Goal: Transaction & Acquisition: Complete application form

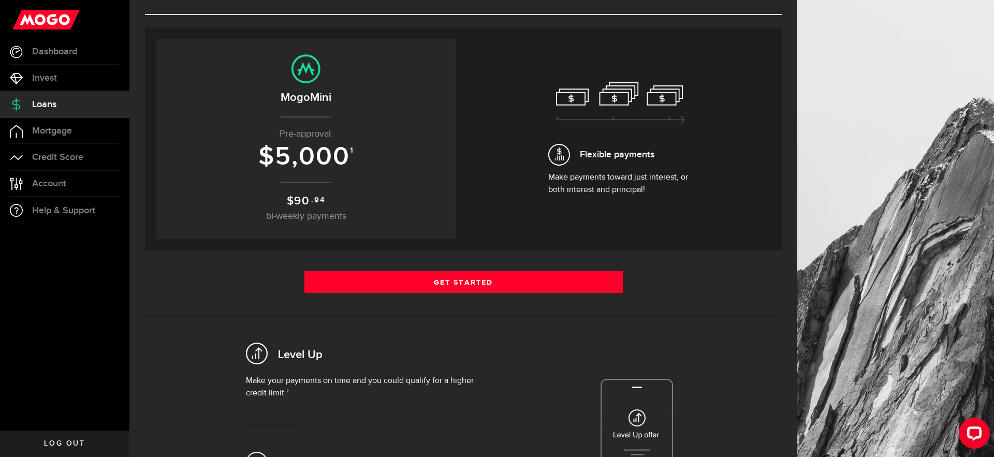
scroll to position [70, 0]
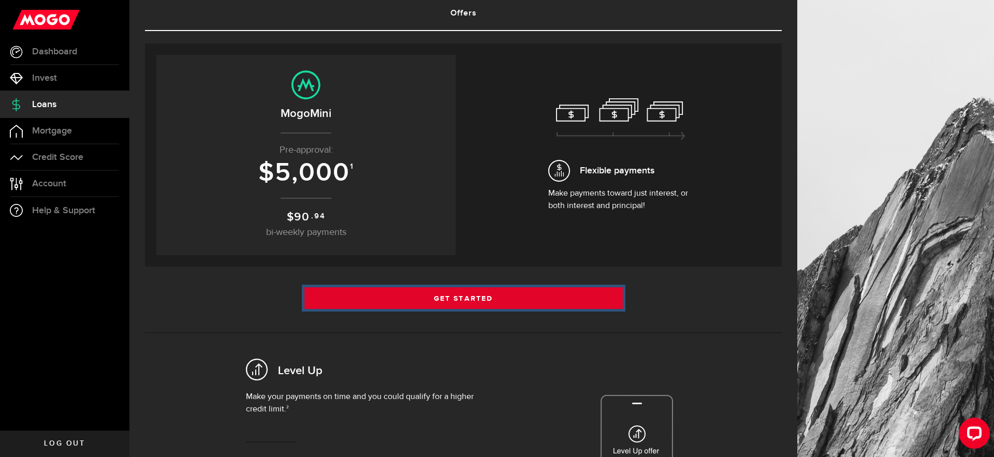
click at [464, 300] on link "Get Started" at bounding box center [463, 298] width 318 height 22
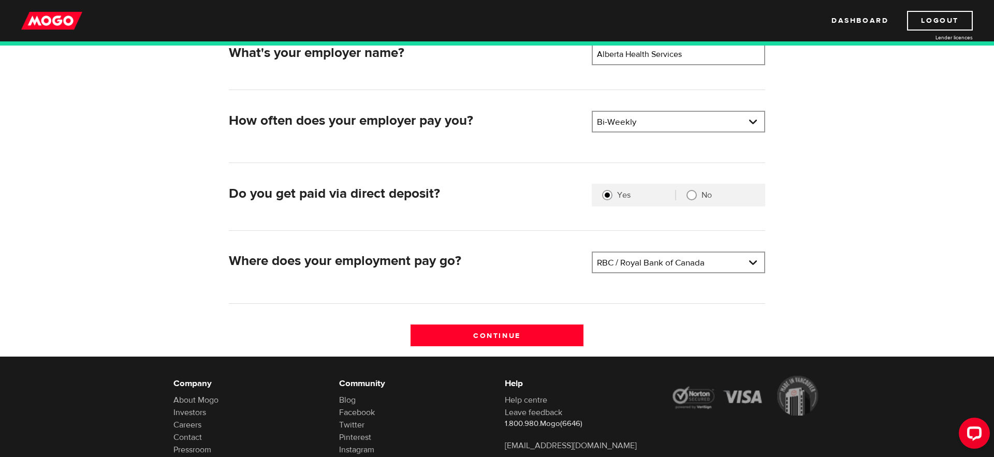
scroll to position [179, 0]
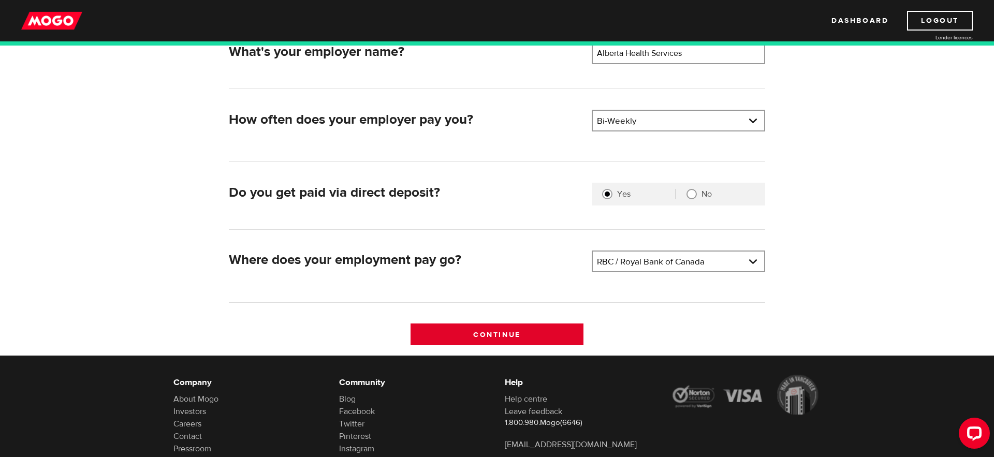
click at [499, 335] on input "Continue" at bounding box center [496, 334] width 173 height 22
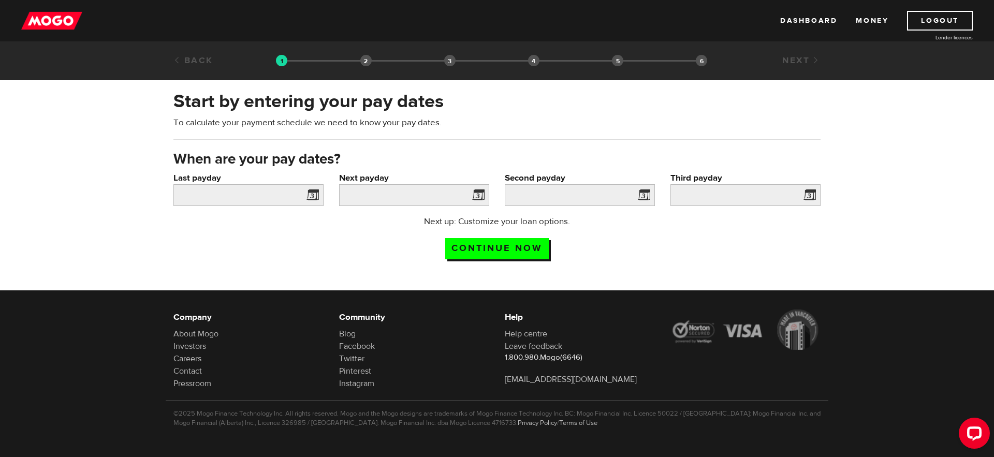
click at [315, 196] on span at bounding box center [311, 196] width 16 height 17
click at [309, 194] on span at bounding box center [311, 196] width 16 height 17
click at [312, 196] on span at bounding box center [311, 196] width 16 height 17
click at [492, 246] on input "Continue now" at bounding box center [497, 248] width 104 height 21
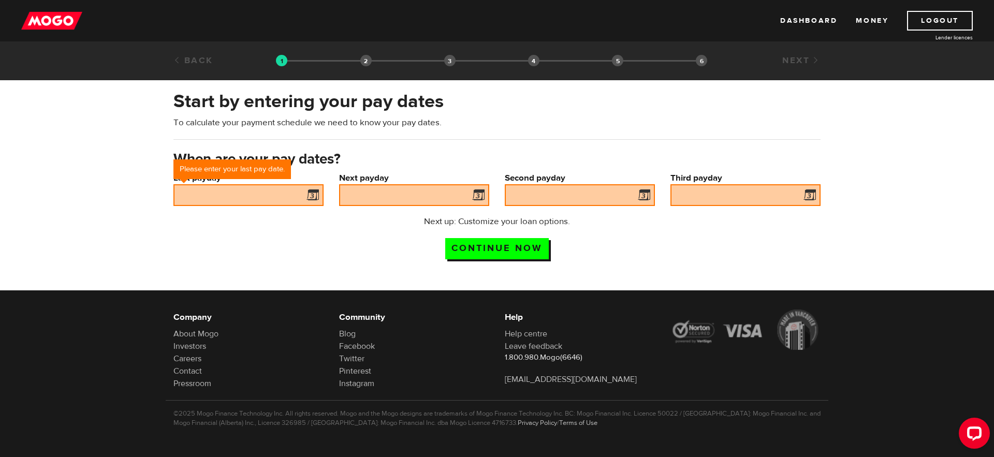
click at [315, 194] on span at bounding box center [311, 196] width 16 height 17
click at [224, 191] on input "Last payday" at bounding box center [248, 195] width 150 height 22
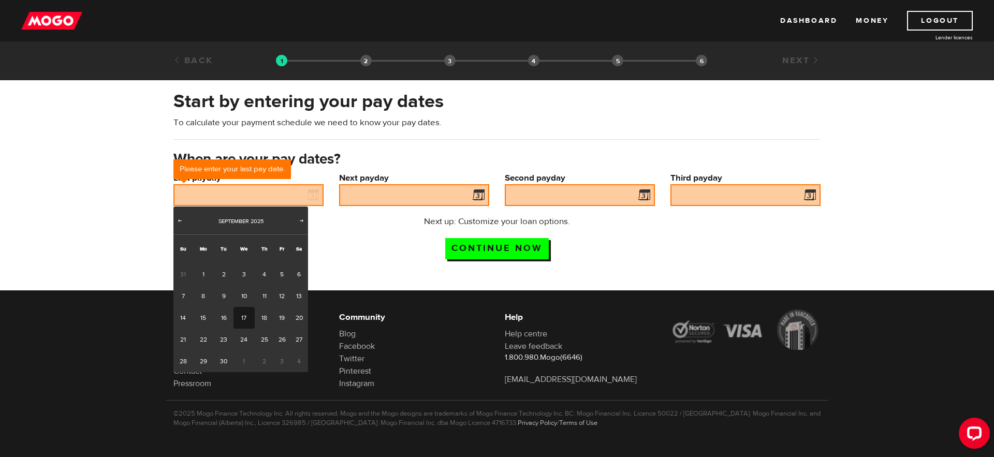
click at [244, 318] on link "17" at bounding box center [243, 318] width 21 height 22
type input "2025/09/17"
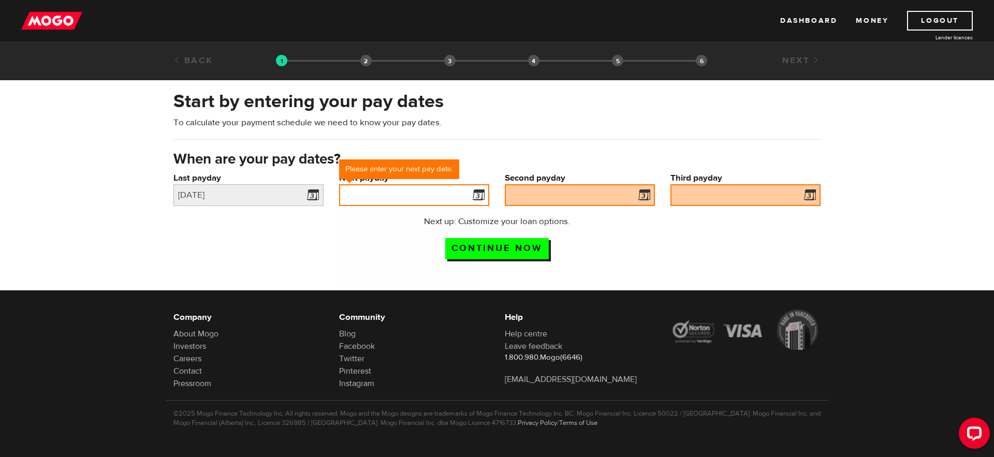
click at [410, 197] on input "Next payday" at bounding box center [414, 195] width 150 height 22
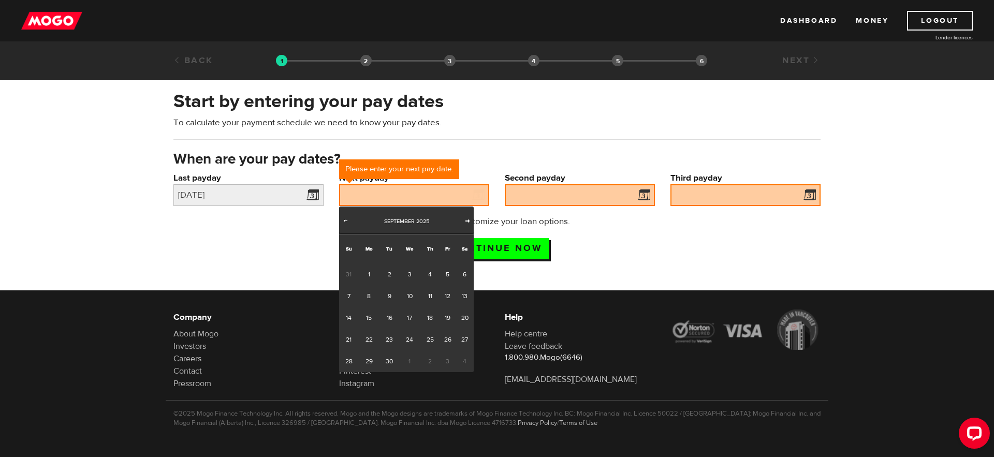
click at [468, 218] on span "Next" at bounding box center [467, 220] width 8 height 8
click at [410, 272] on link "1" at bounding box center [409, 274] width 21 height 22
type input "2025/10/01"
type input "2025/10/15"
type input "2025/10/29"
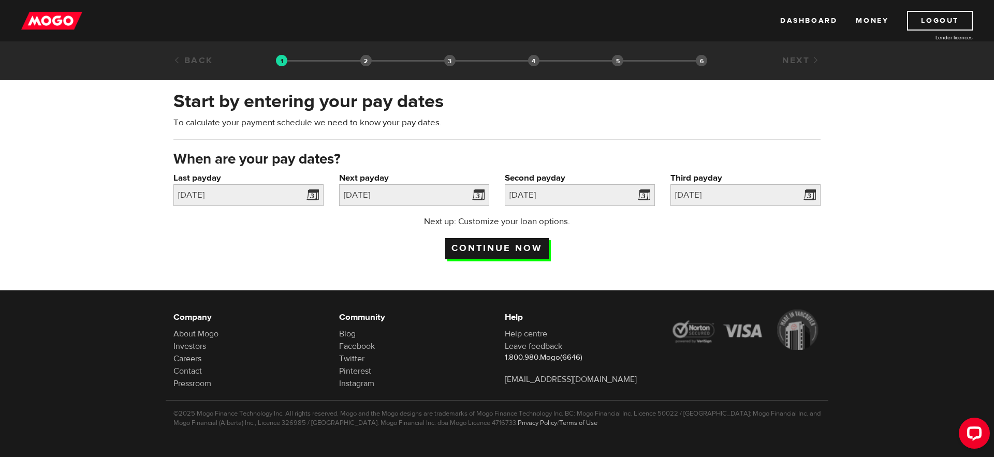
click at [509, 249] on input "Continue now" at bounding box center [497, 248] width 104 height 21
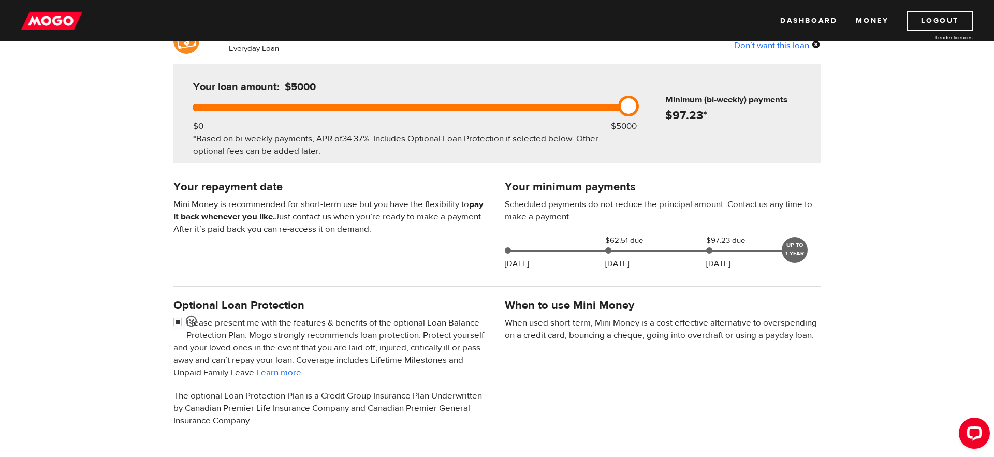
scroll to position [98, 0]
drag, startPoint x: 627, startPoint y: 108, endPoint x: 555, endPoint y: 109, distance: 72.5
click at [555, 109] on link at bounding box center [559, 106] width 21 height 21
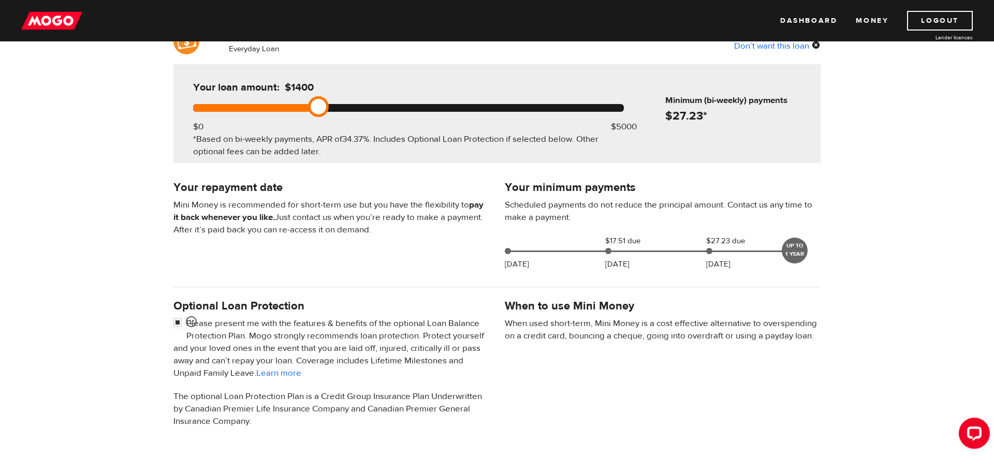
drag, startPoint x: 542, startPoint y: 106, endPoint x: 316, endPoint y: 107, distance: 226.2
click at [316, 107] on link at bounding box center [318, 106] width 21 height 21
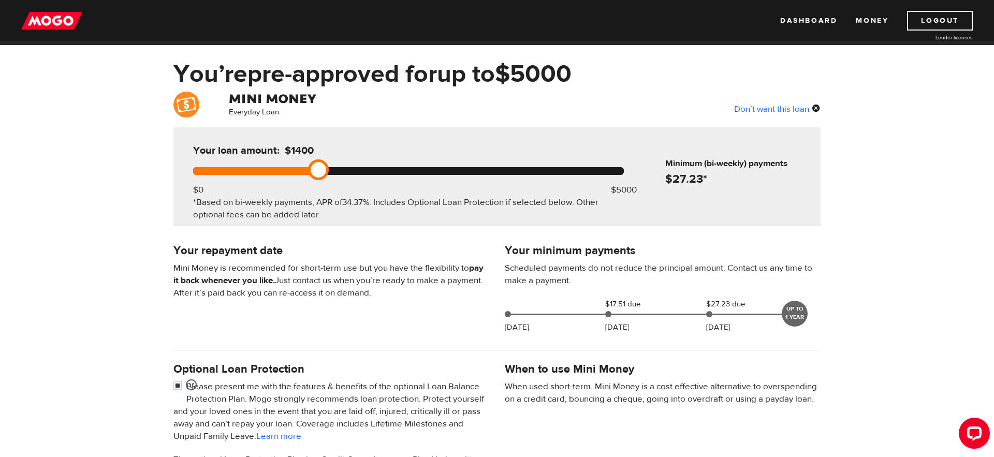
scroll to position [0, 0]
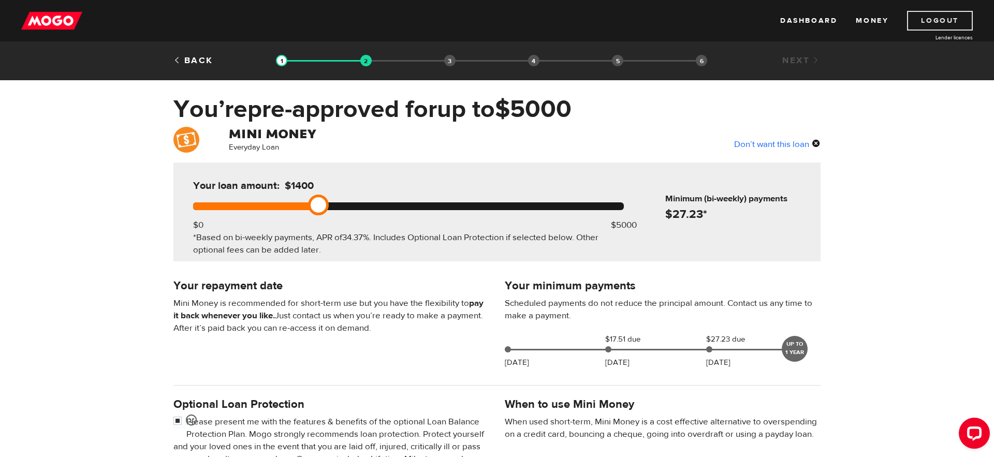
click at [944, 20] on link "Logout" at bounding box center [940, 21] width 66 height 20
